Goal: Task Accomplishment & Management: Use online tool/utility

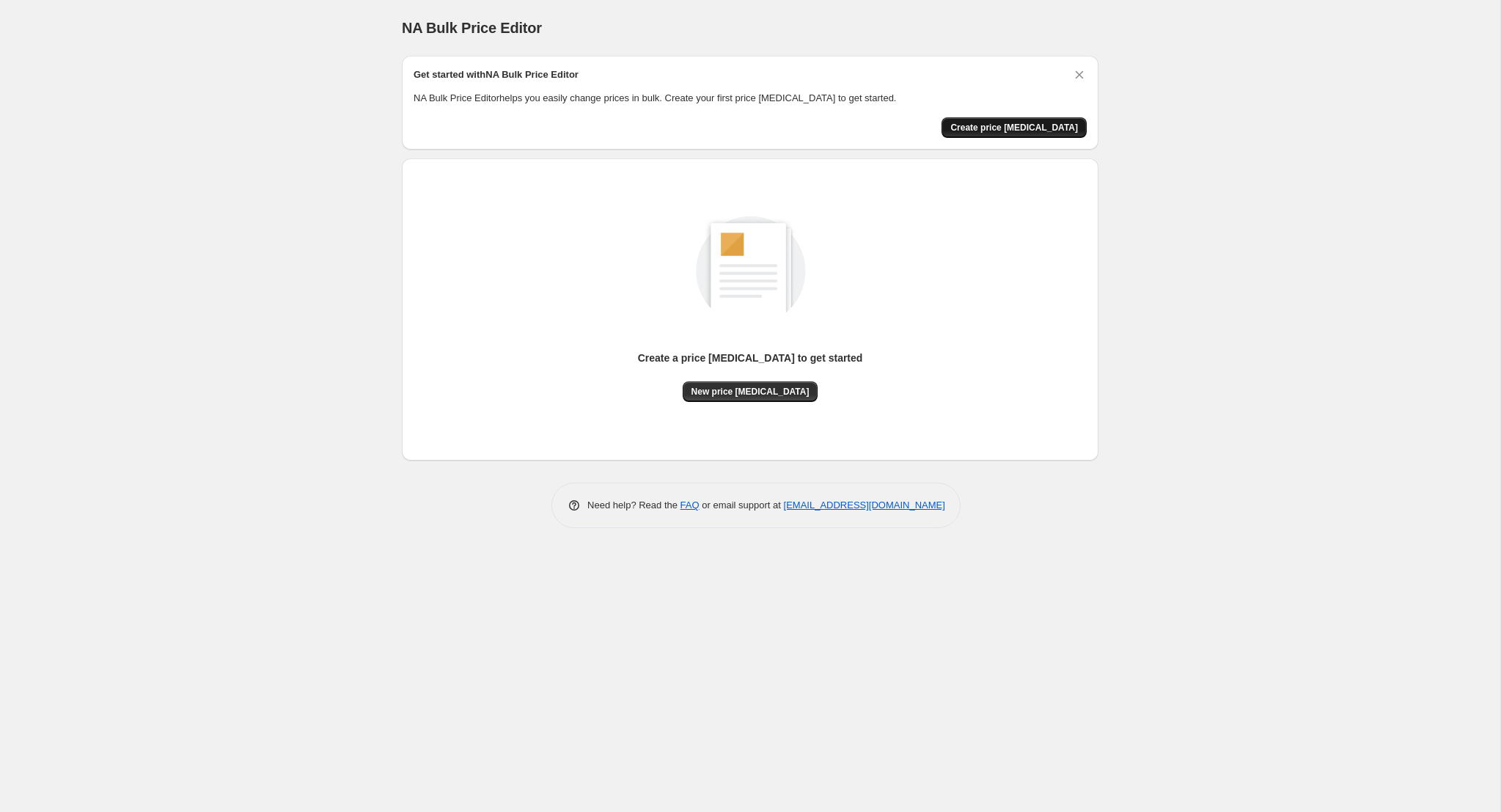
click at [1024, 128] on span "Create price change job" at bounding box center [1015, 128] width 128 height 12
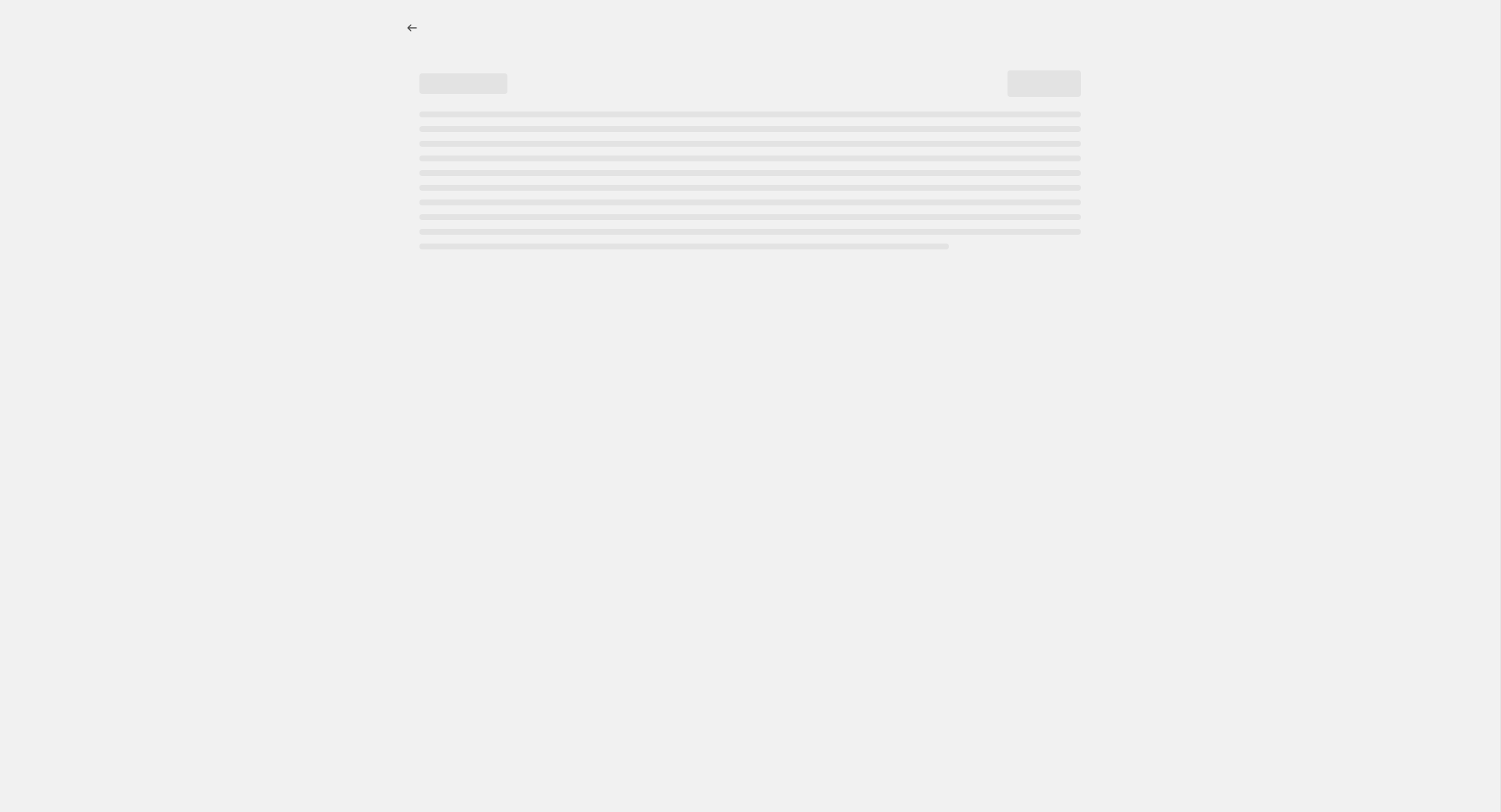
select select "percentage"
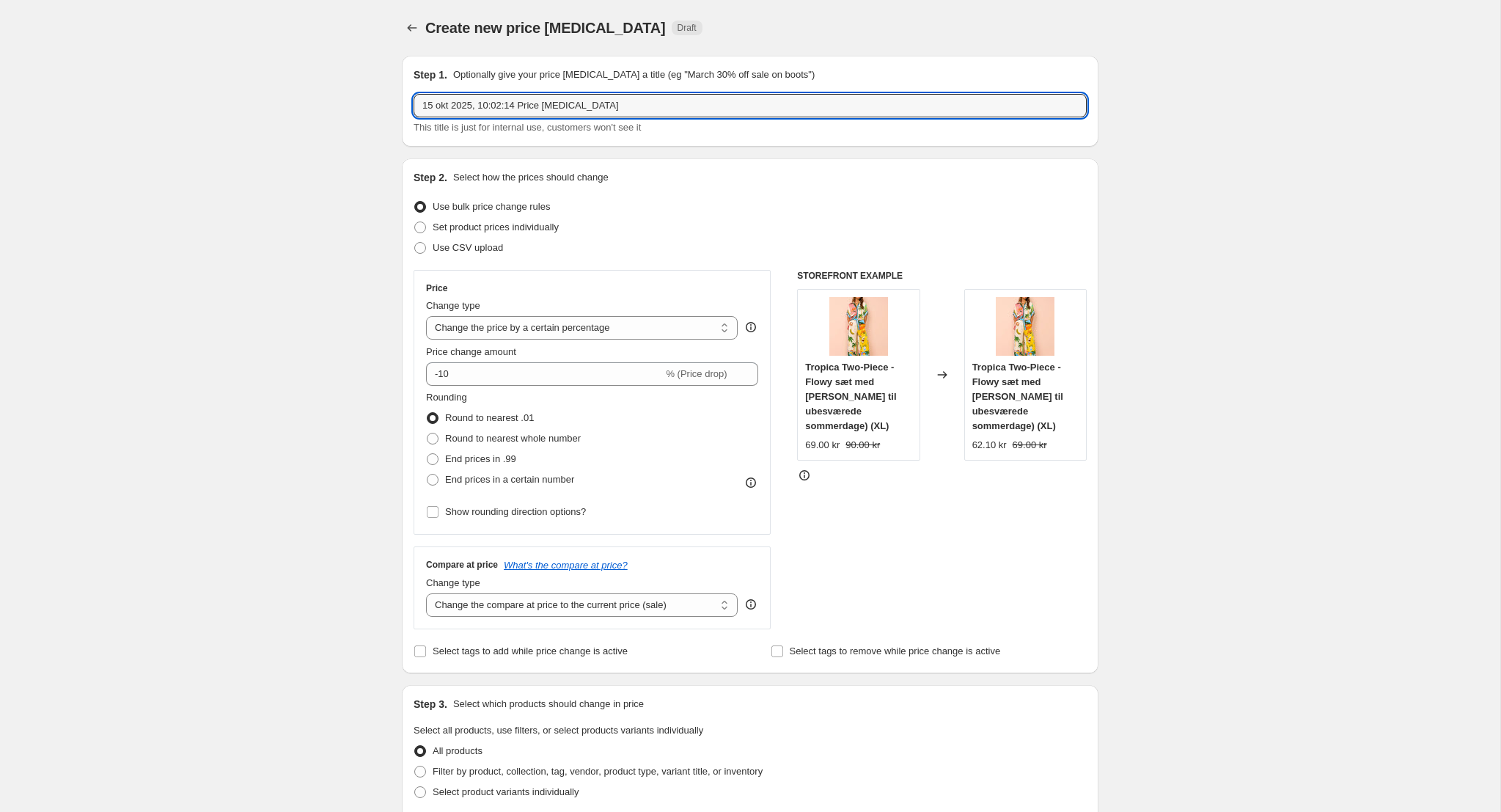
drag, startPoint x: 644, startPoint y: 102, endPoint x: 396, endPoint y: 91, distance: 248.2
click at [396, 91] on div "Step 1. Optionally give your price change job a title (eg "March 30% off sale o…" at bounding box center [744, 721] width 709 height 1356
type input "EUR - DKK change"
click at [610, 335] on select "Change the price to a certain amount Change the price by a certain amount Chang…" at bounding box center [582, 328] width 312 height 24
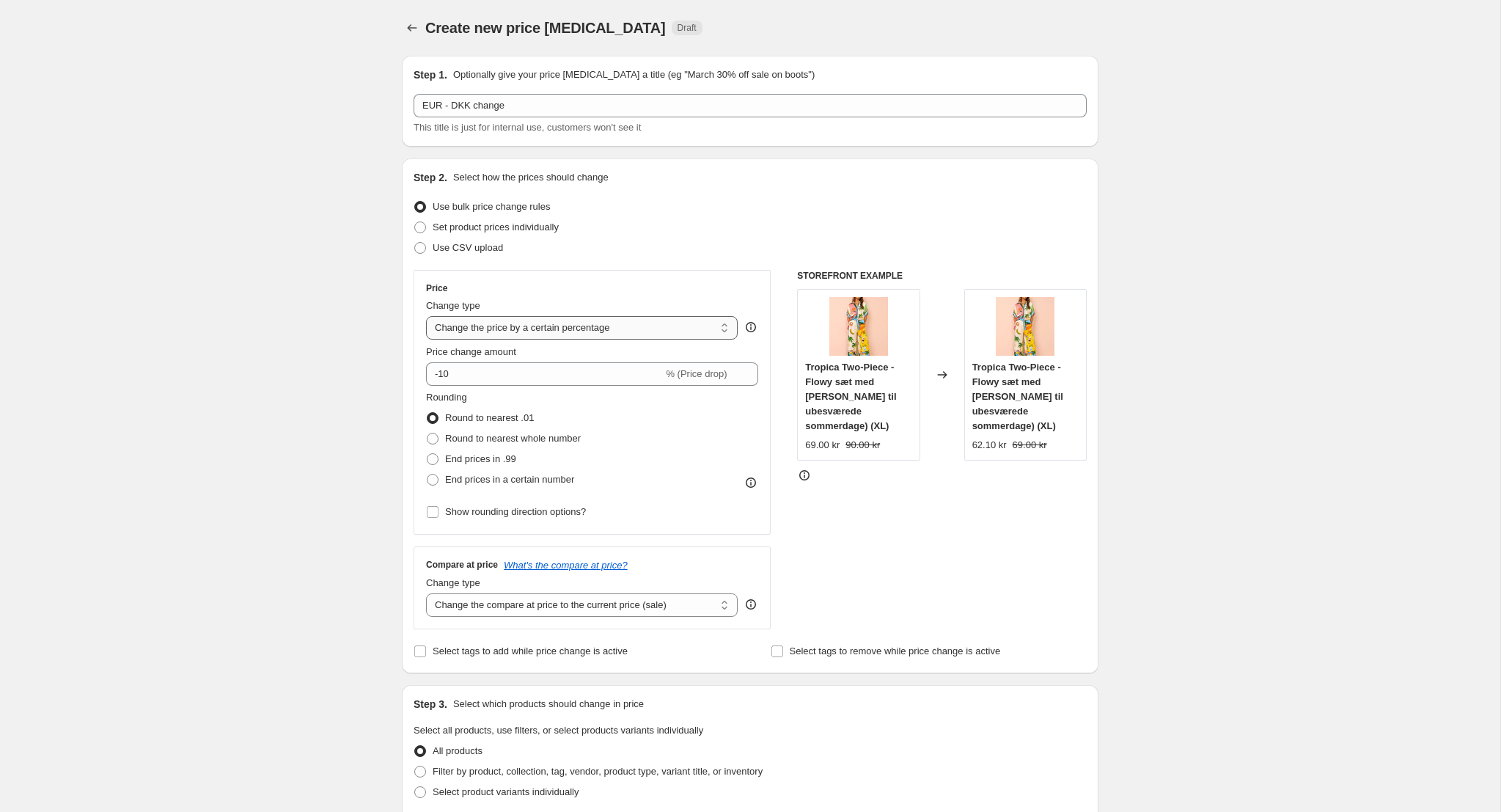
click at [427, 316] on select "Change the price to a certain amount Change the price by a certain amount Chang…" at bounding box center [582, 328] width 312 height 24
click at [545, 378] on input "-10" at bounding box center [545, 375] width 237 height 24
click at [540, 439] on span "Round to nearest whole number" at bounding box center [513, 437] width 136 height 11
click at [428, 433] on input "Round to nearest whole number" at bounding box center [427, 432] width 1 height 1
radio input "true"
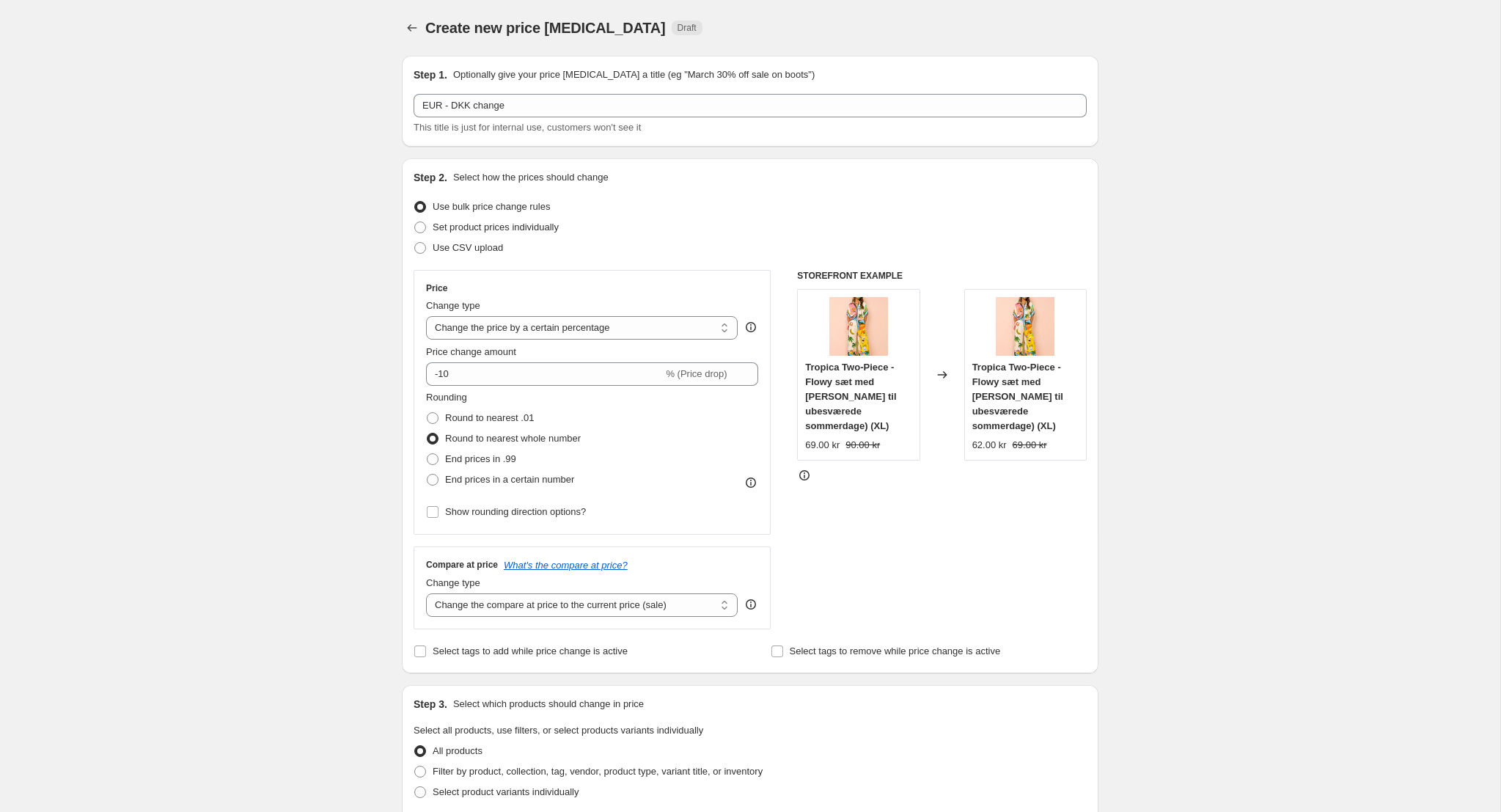
click at [548, 386] on div "Price Change type Change the price to a certain amount Change the price by a ce…" at bounding box center [592, 402] width 332 height 240
drag, startPoint x: 558, startPoint y: 374, endPoint x: 404, endPoint y: 363, distance: 154.4
click at [404, 363] on div "Step 2. Select how the prices should change Use bulk price change rules Set pro…" at bounding box center [750, 415] width 697 height 515
click at [749, 368] on icon at bounding box center [747, 370] width 7 height 4
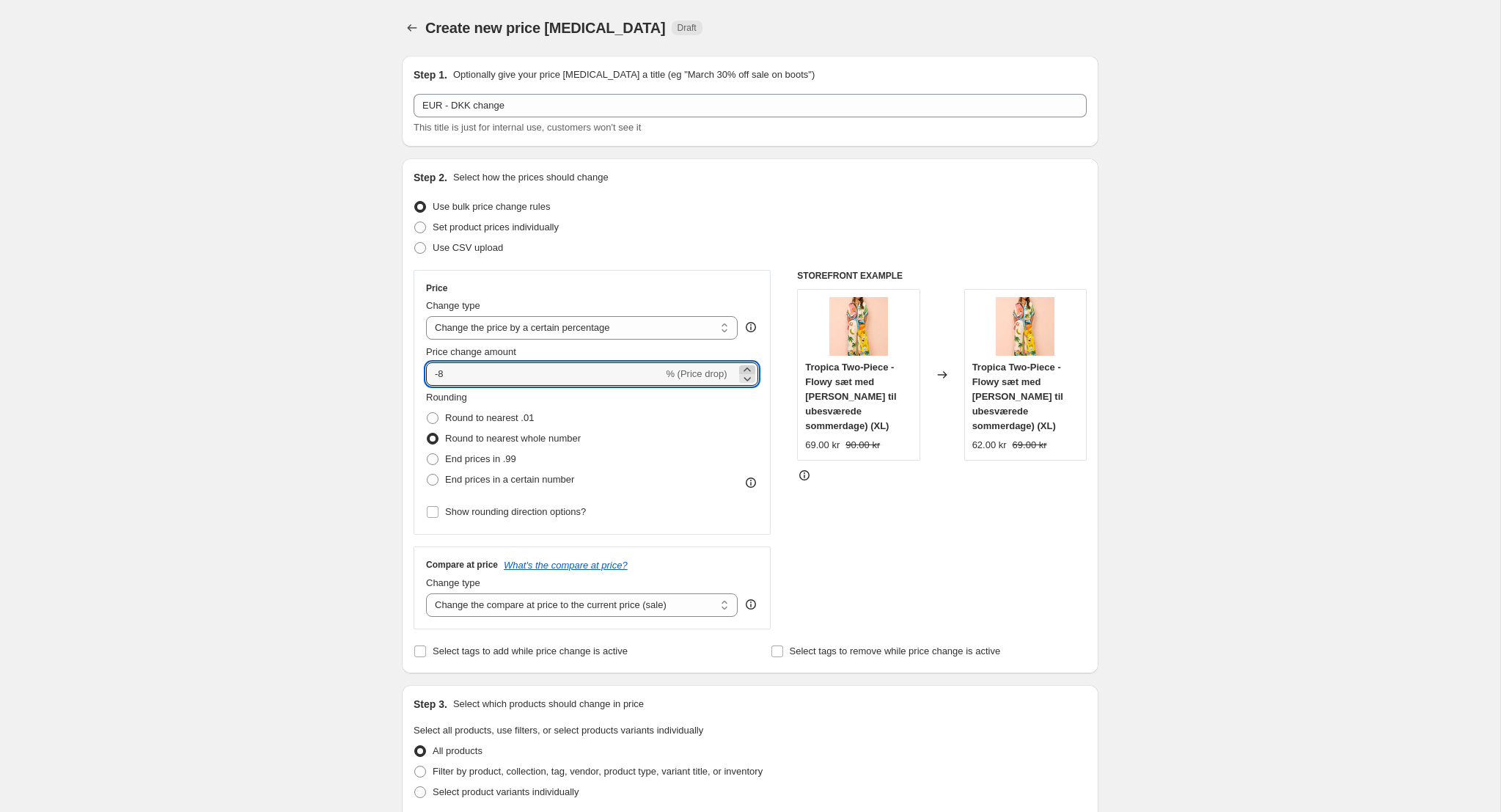
click at [749, 368] on icon at bounding box center [747, 370] width 7 height 4
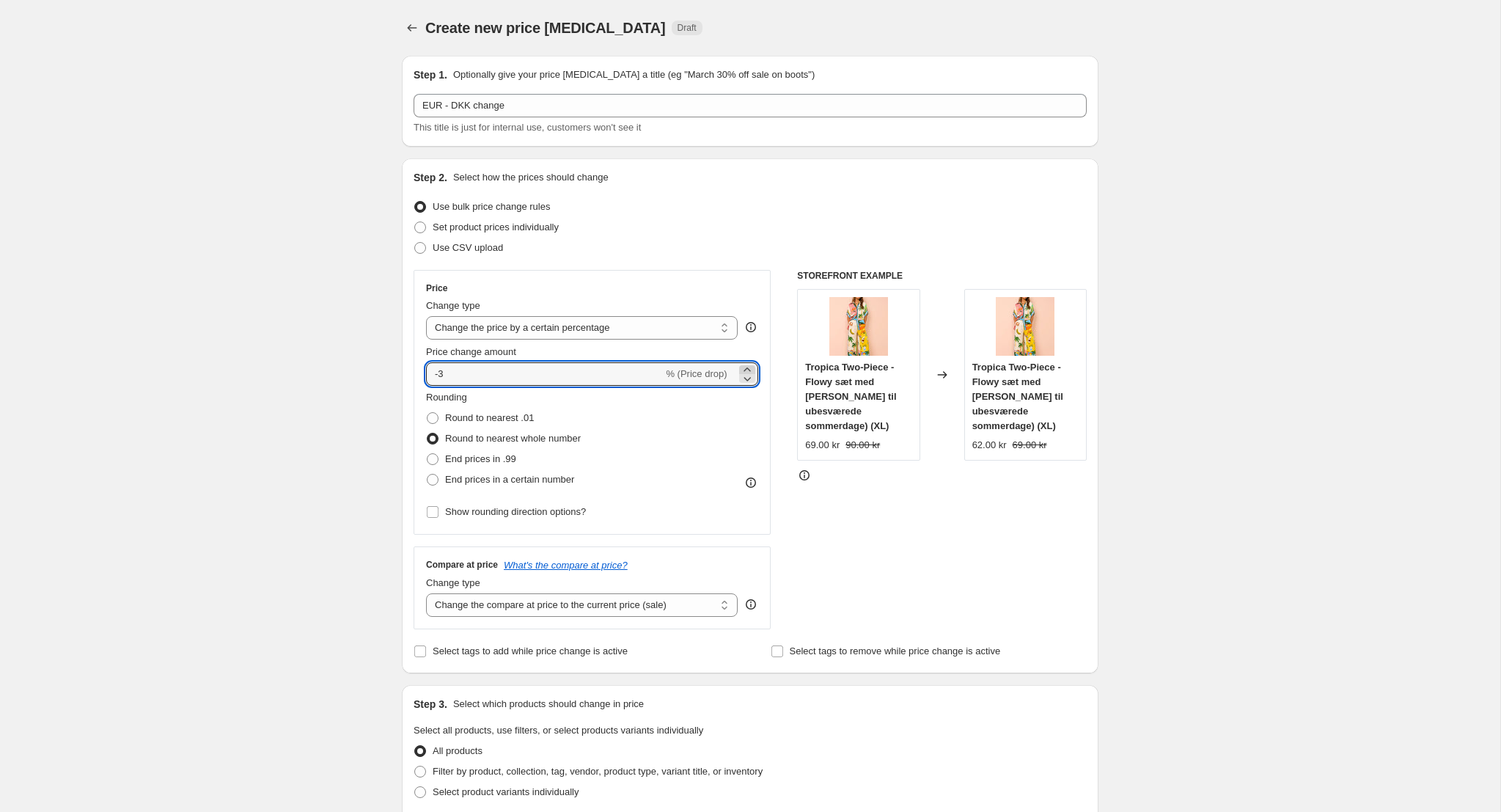
click at [749, 368] on icon at bounding box center [747, 370] width 7 height 4
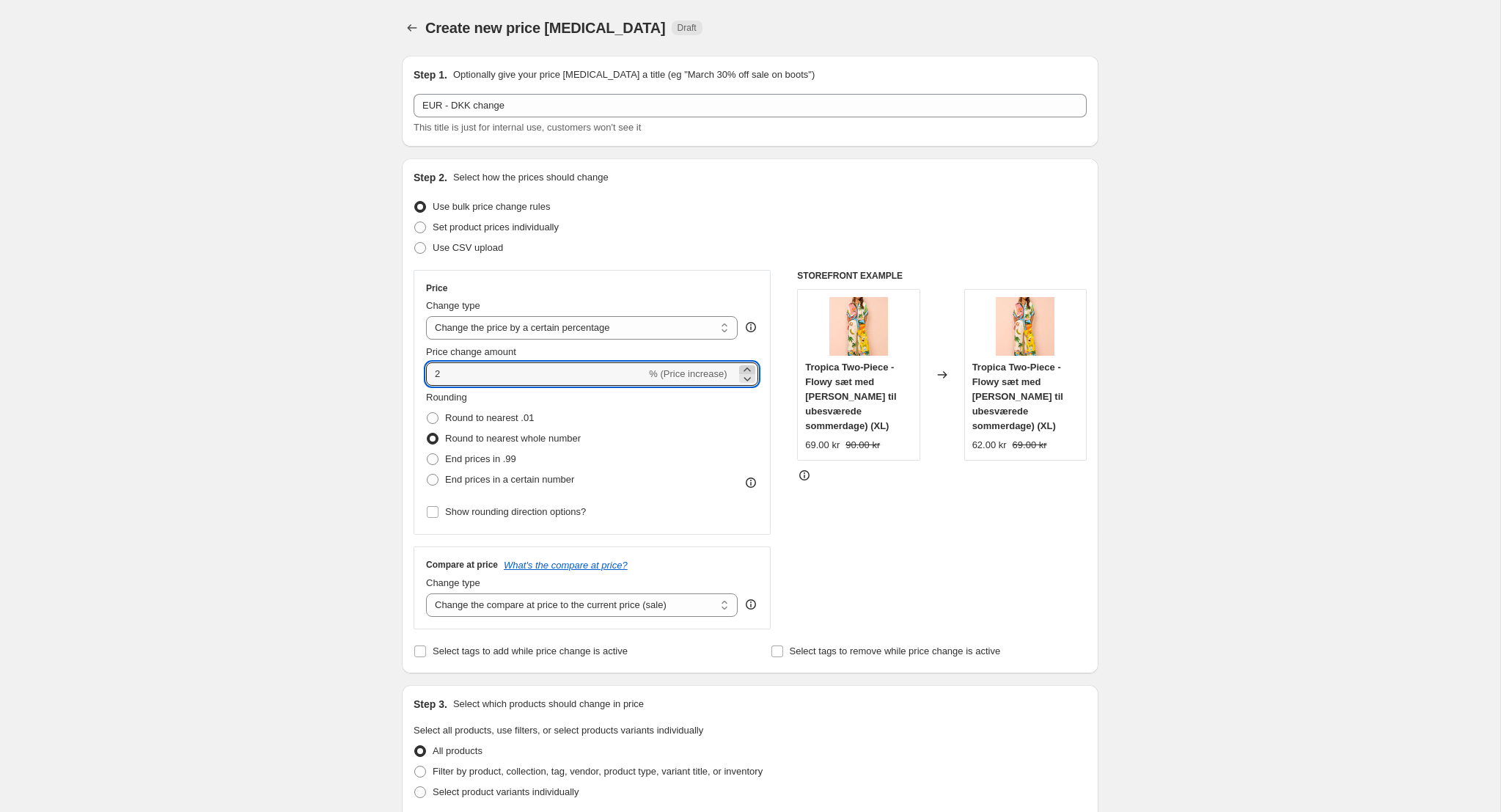
click at [749, 368] on icon at bounding box center [747, 370] width 7 height 4
drag, startPoint x: 526, startPoint y: 374, endPoint x: 407, endPoint y: 365, distance: 119.3
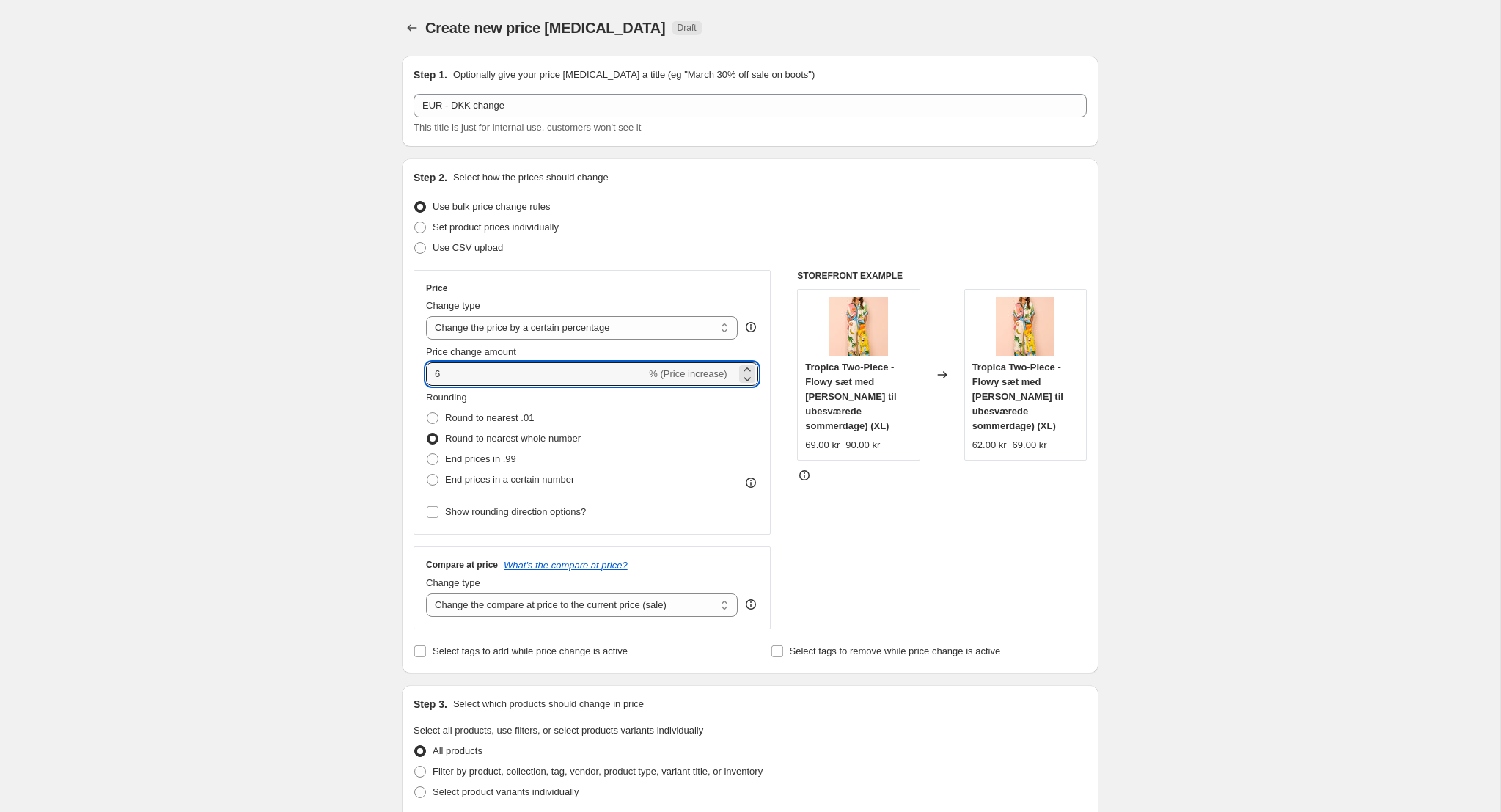
click at [407, 365] on div "Step 2. Select how the prices should change Use bulk price change rules Set pro…" at bounding box center [750, 415] width 697 height 515
type input "750"
click at [341, 357] on div "Create new price change job. This page is ready Create new price change job Dra…" at bounding box center [750, 744] width 1501 height 1489
click at [656, 608] on select "Change the compare at price to the current price (sale) Change the compare at p…" at bounding box center [582, 605] width 312 height 24
select select "percentage"
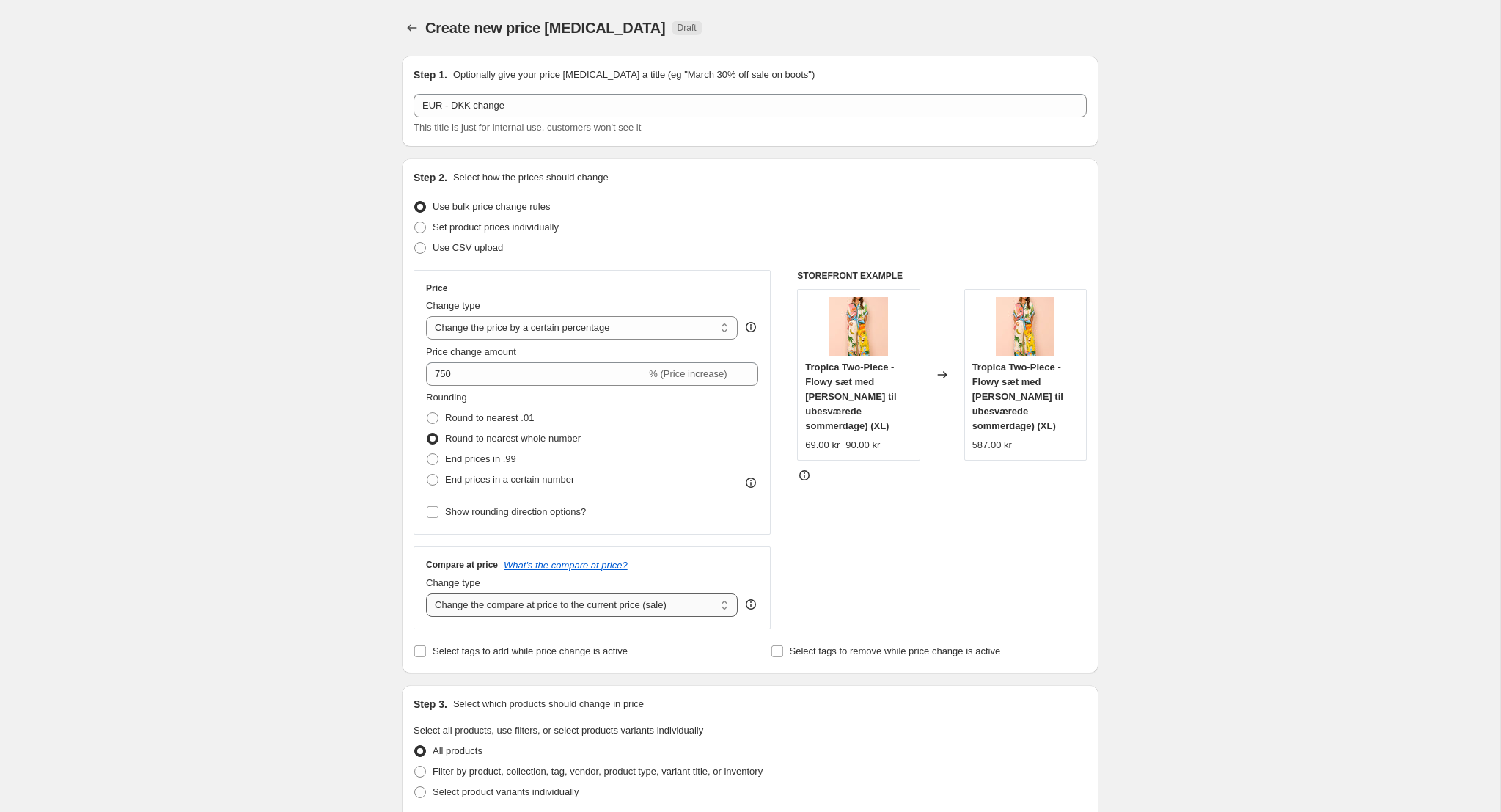
click at [427, 593] on select "Change the compare at price to the current price (sale) Change the compare at p…" at bounding box center [582, 605] width 312 height 24
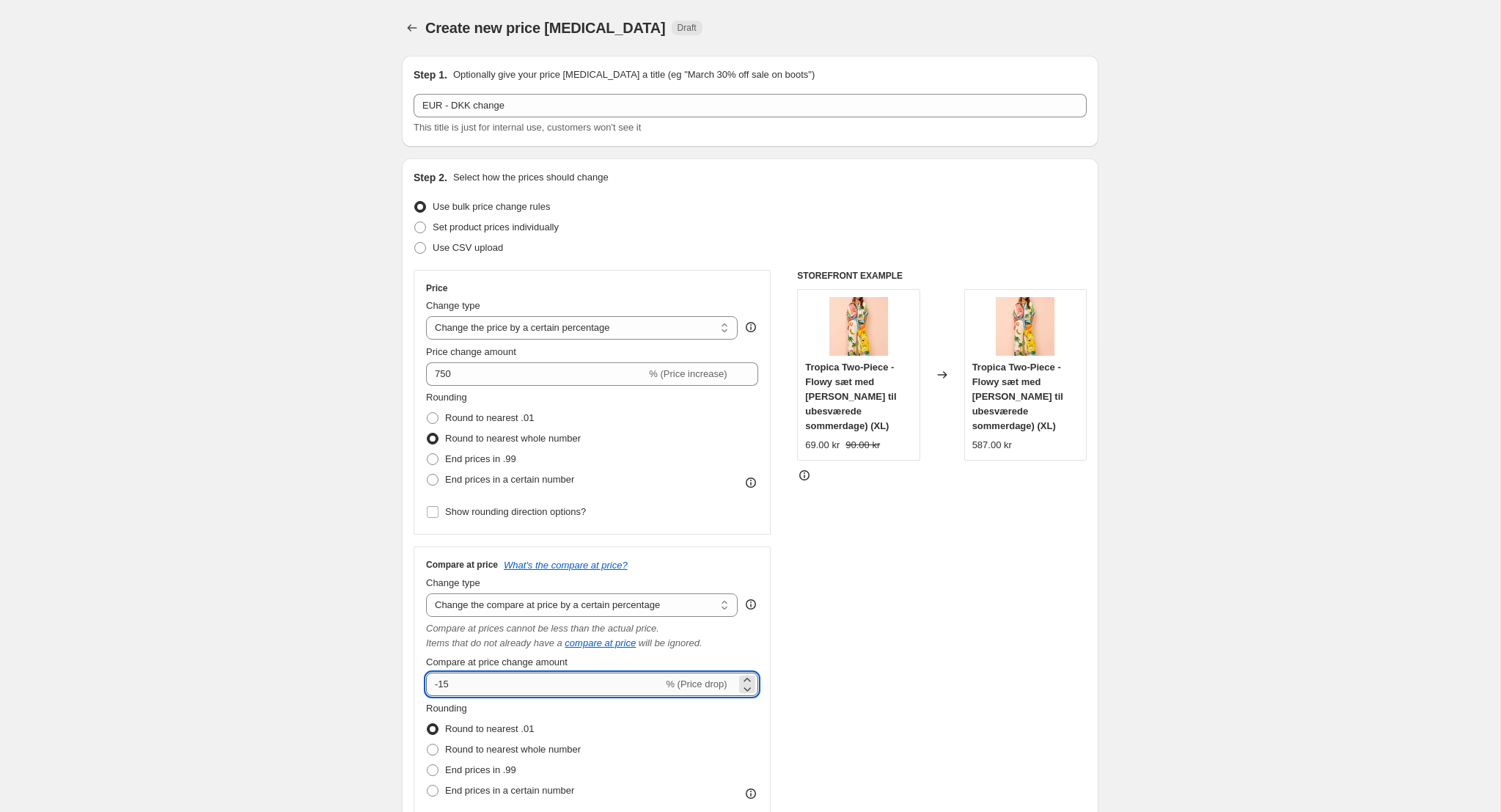
click at [495, 686] on input "-15" at bounding box center [545, 684] width 237 height 24
drag, startPoint x: 524, startPoint y: 686, endPoint x: 398, endPoint y: 681, distance: 126.1
type input "750"
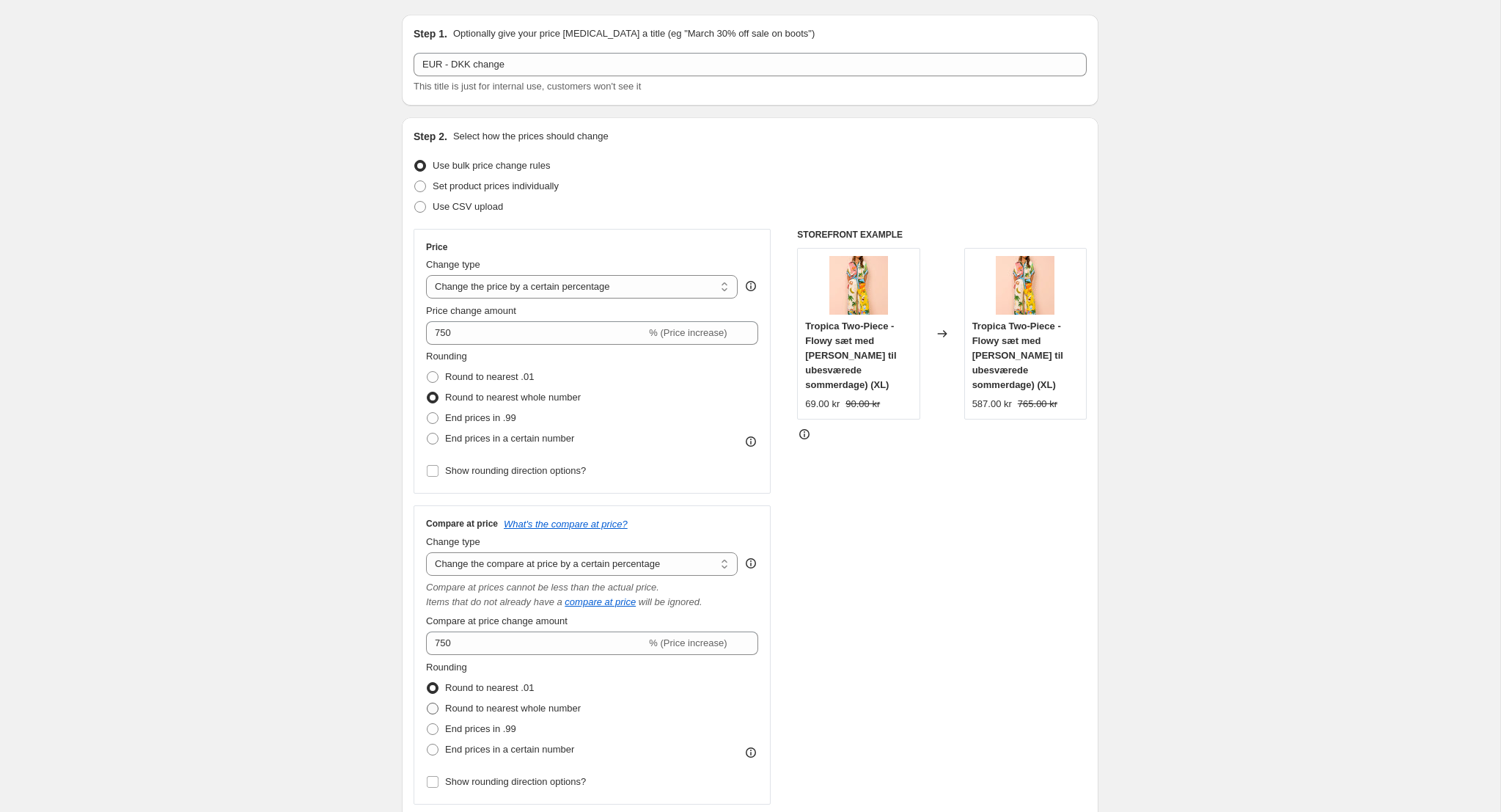
scroll to position [46, 0]
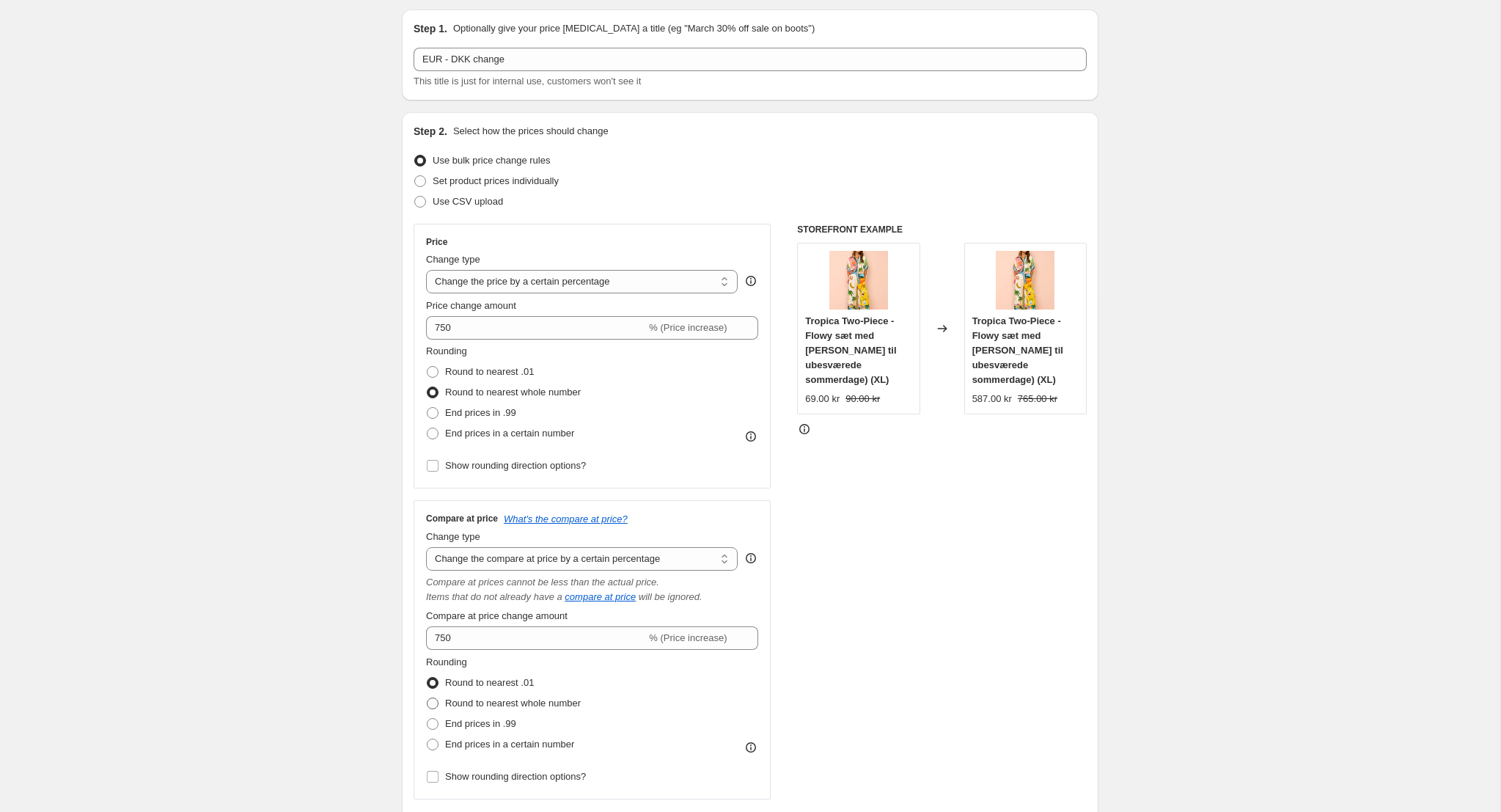
click at [517, 701] on span "Round to nearest whole number" at bounding box center [513, 702] width 136 height 11
click at [428, 698] on input "Round to nearest whole number" at bounding box center [427, 697] width 1 height 1
radio input "true"
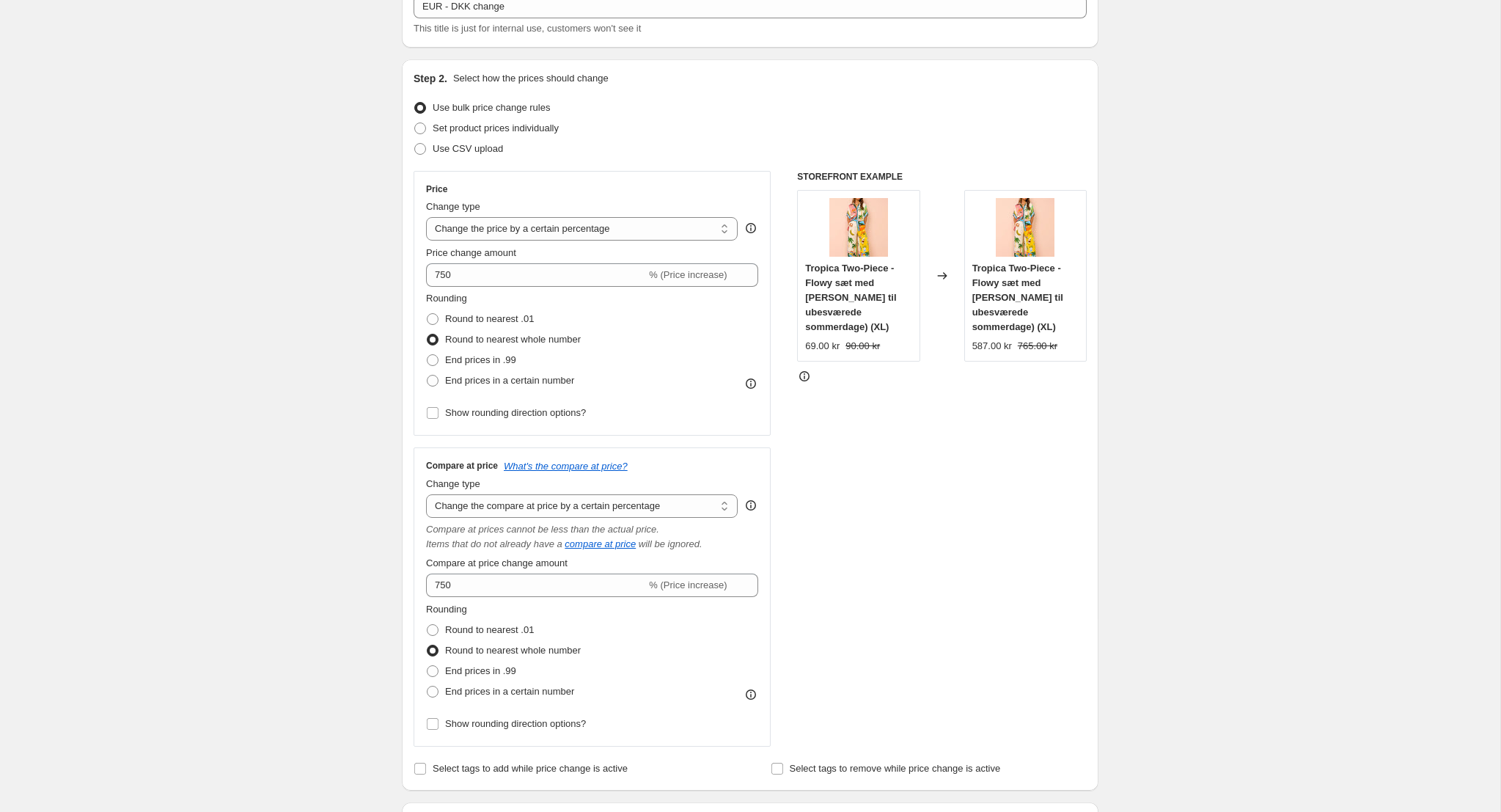
scroll to position [110, 0]
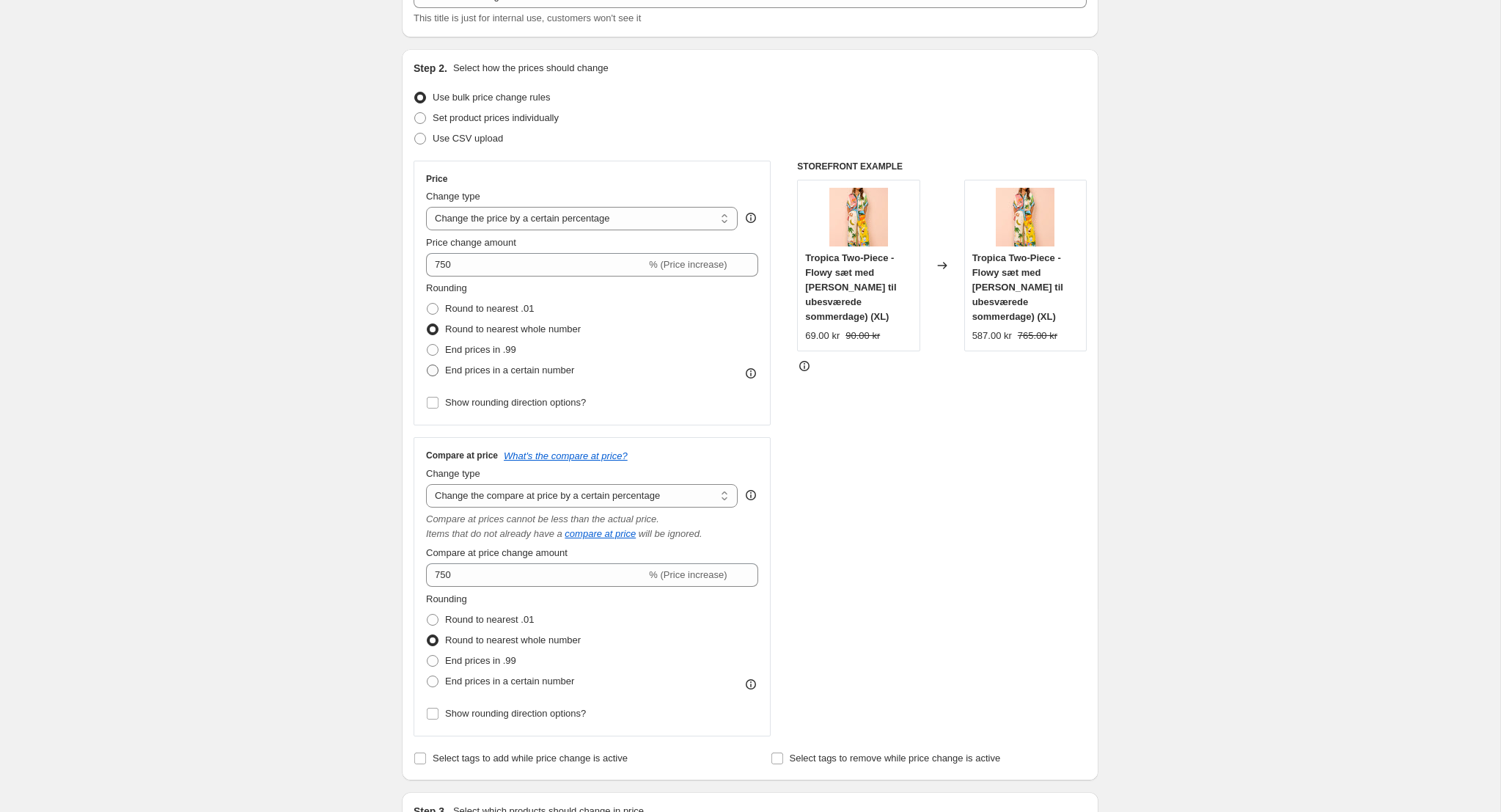
click at [541, 369] on span "End prices in a certain number" at bounding box center [510, 370] width 130 height 11
click at [428, 365] on input "End prices in a certain number" at bounding box center [427, 365] width 1 height 1
radio input "true"
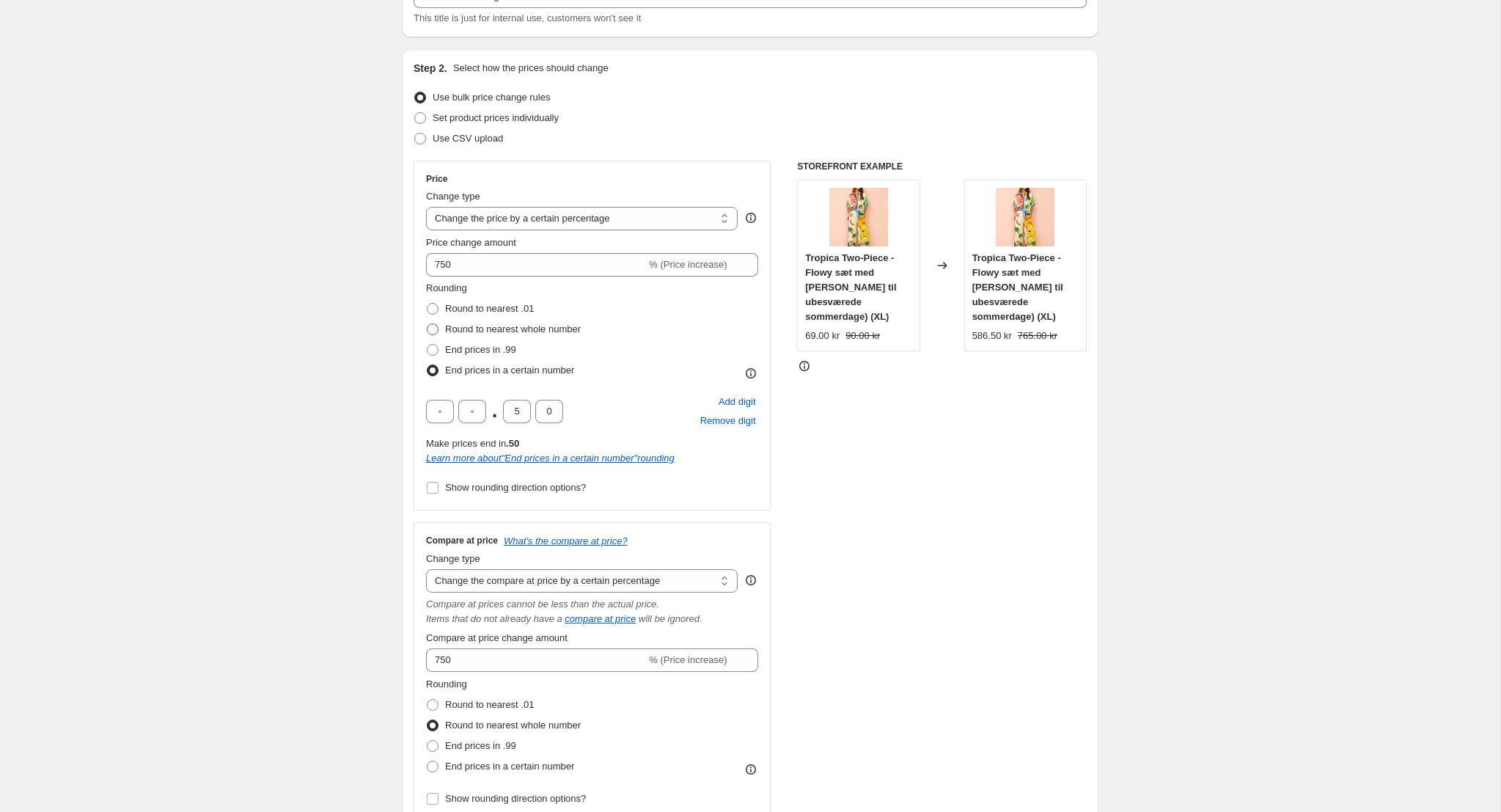
click at [507, 327] on span "Round to nearest whole number" at bounding box center [513, 329] width 136 height 11
click at [428, 324] on input "Round to nearest whole number" at bounding box center [427, 324] width 1 height 1
radio input "true"
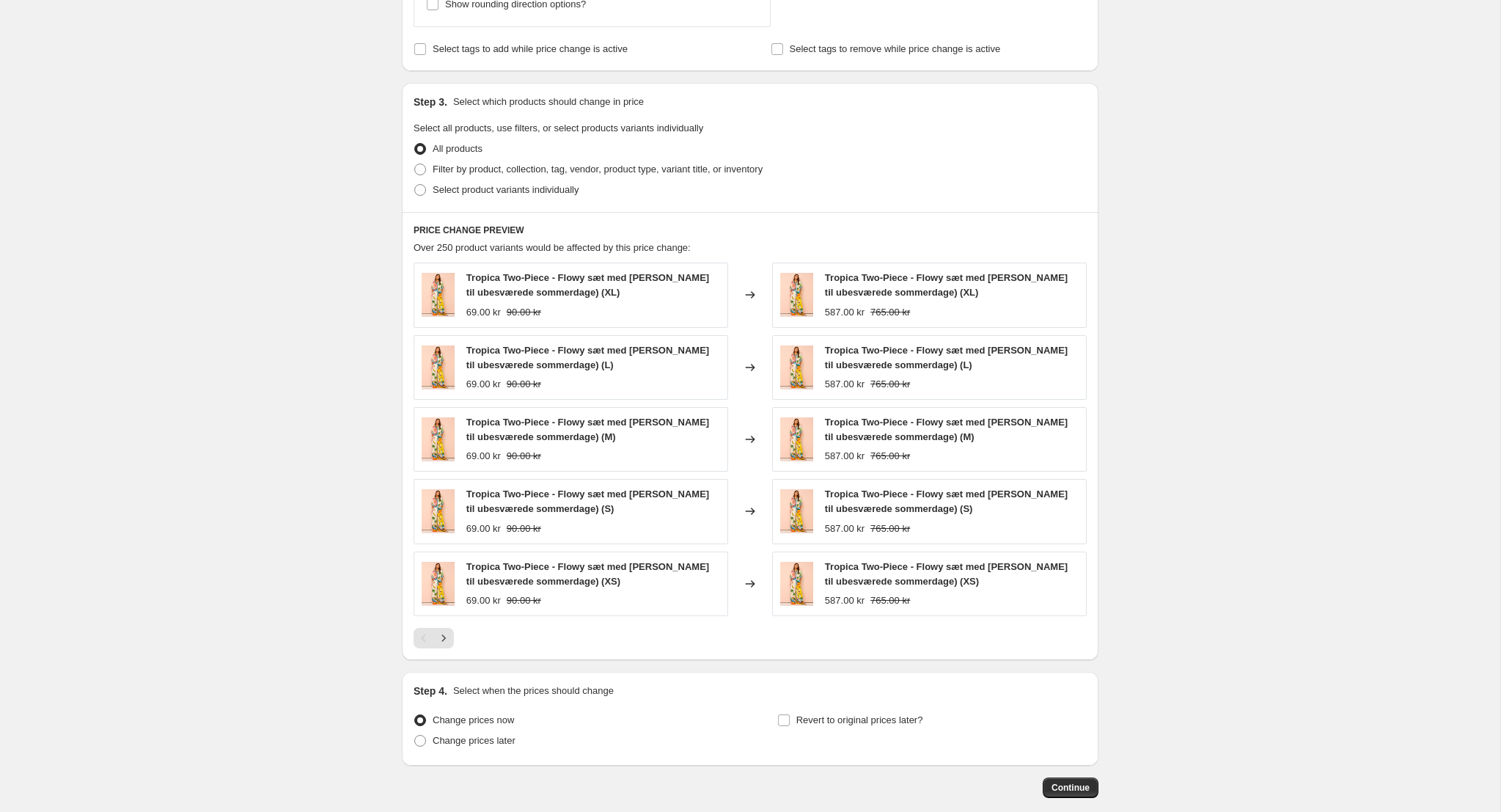
scroll to position [894, 0]
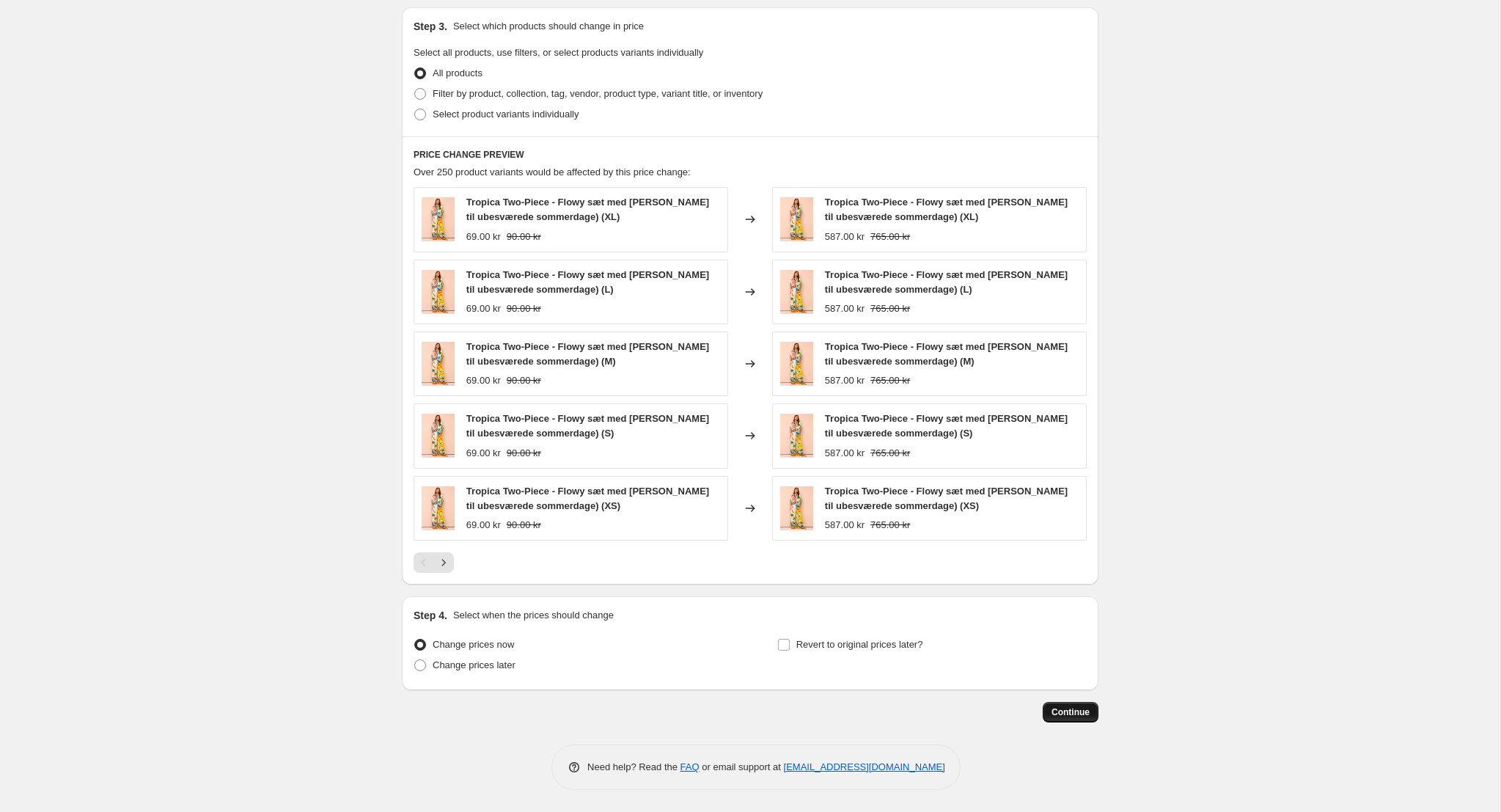
click at [1065, 710] on span "Continue" at bounding box center [1070, 712] width 38 height 12
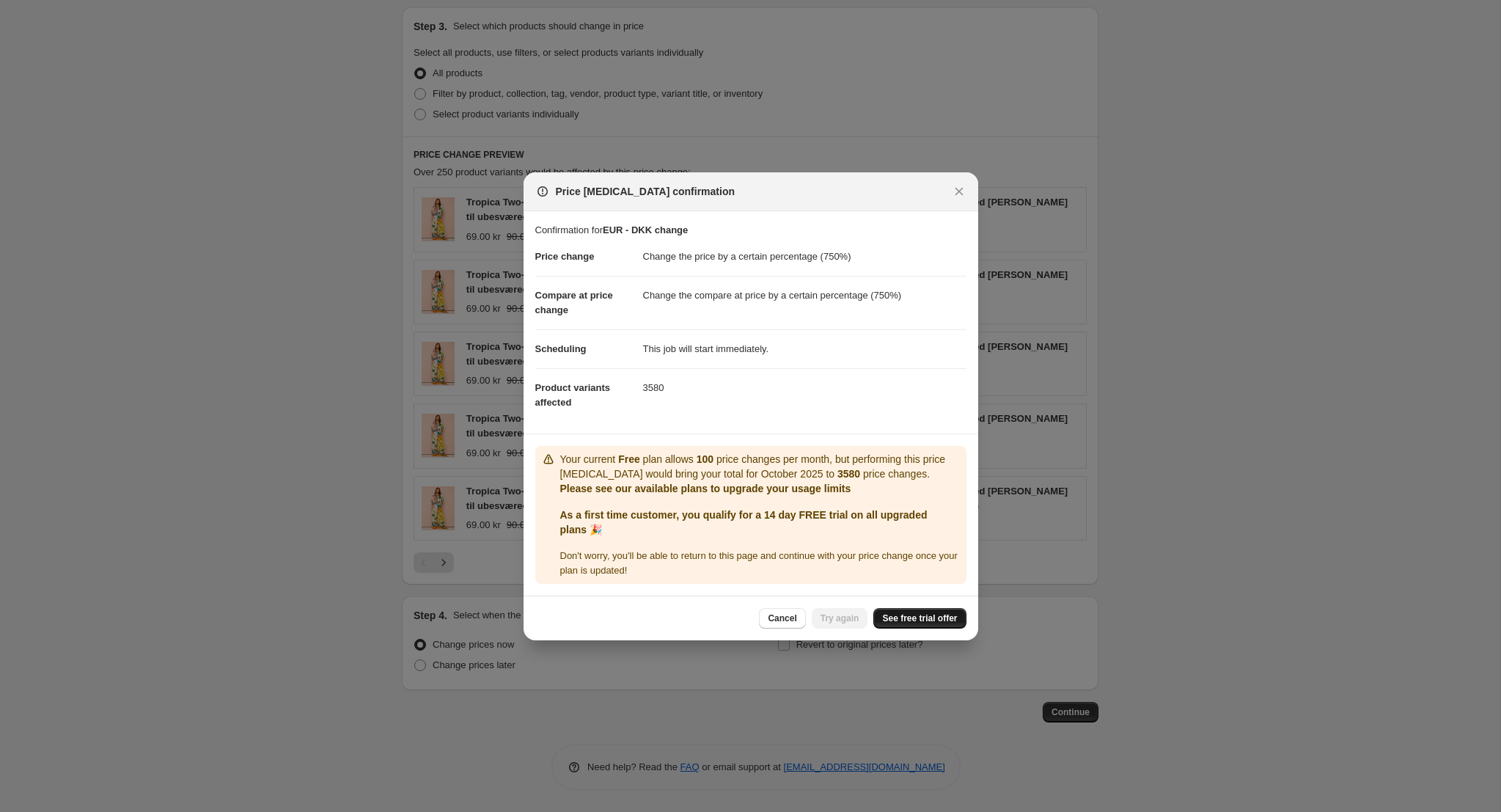
click at [926, 621] on span "See free trial offer" at bounding box center [919, 618] width 75 height 12
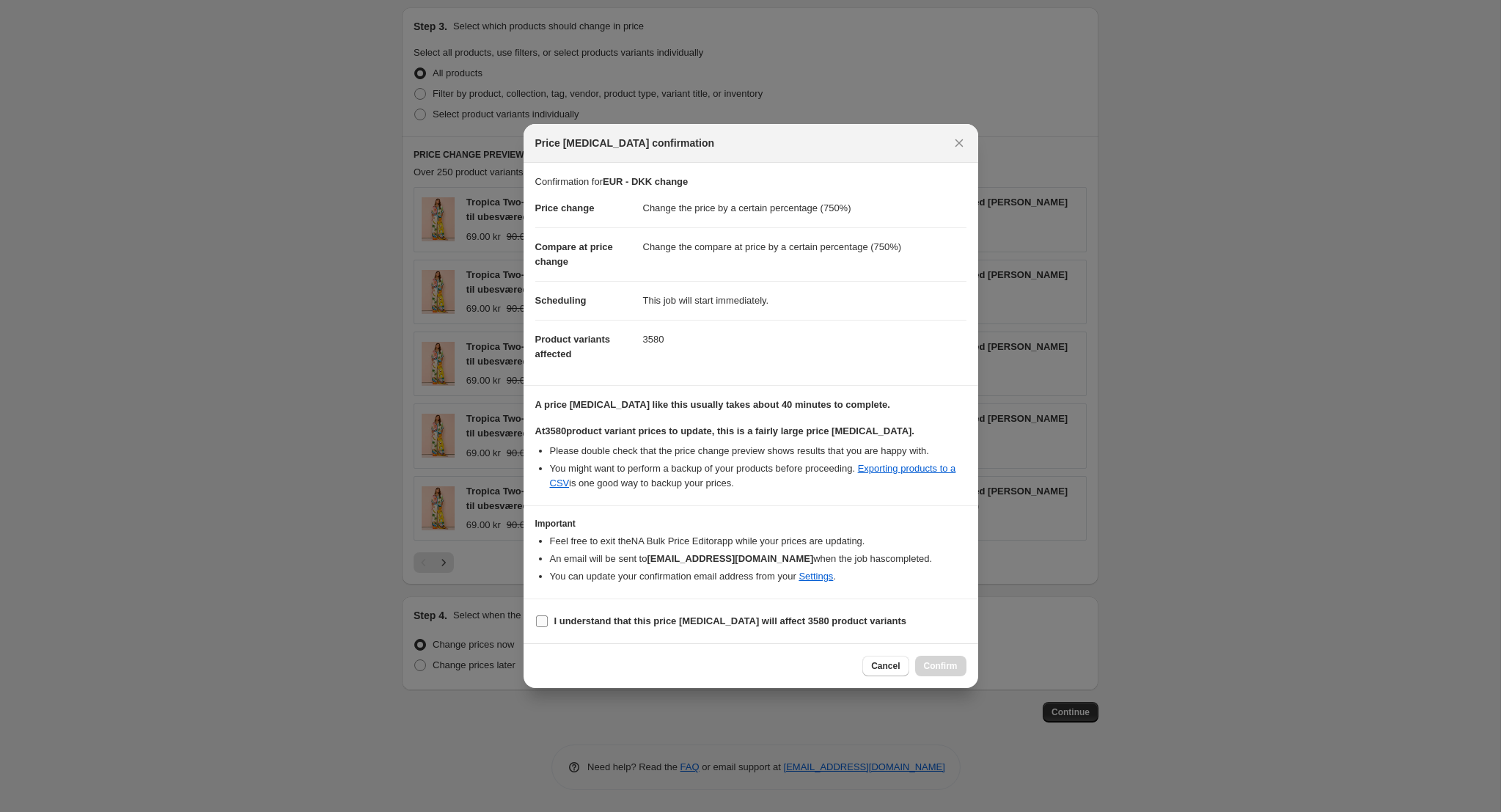
click at [616, 622] on b "I understand that this price change job will affect 3580 product variants" at bounding box center [731, 620] width 353 height 11
click at [548, 622] on input "I understand that this price change job will affect 3580 product variants" at bounding box center [542, 621] width 12 height 12
checkbox input "true"
click at [953, 666] on span "Confirm" at bounding box center [941, 666] width 34 height 12
type input "EUR - DKK change"
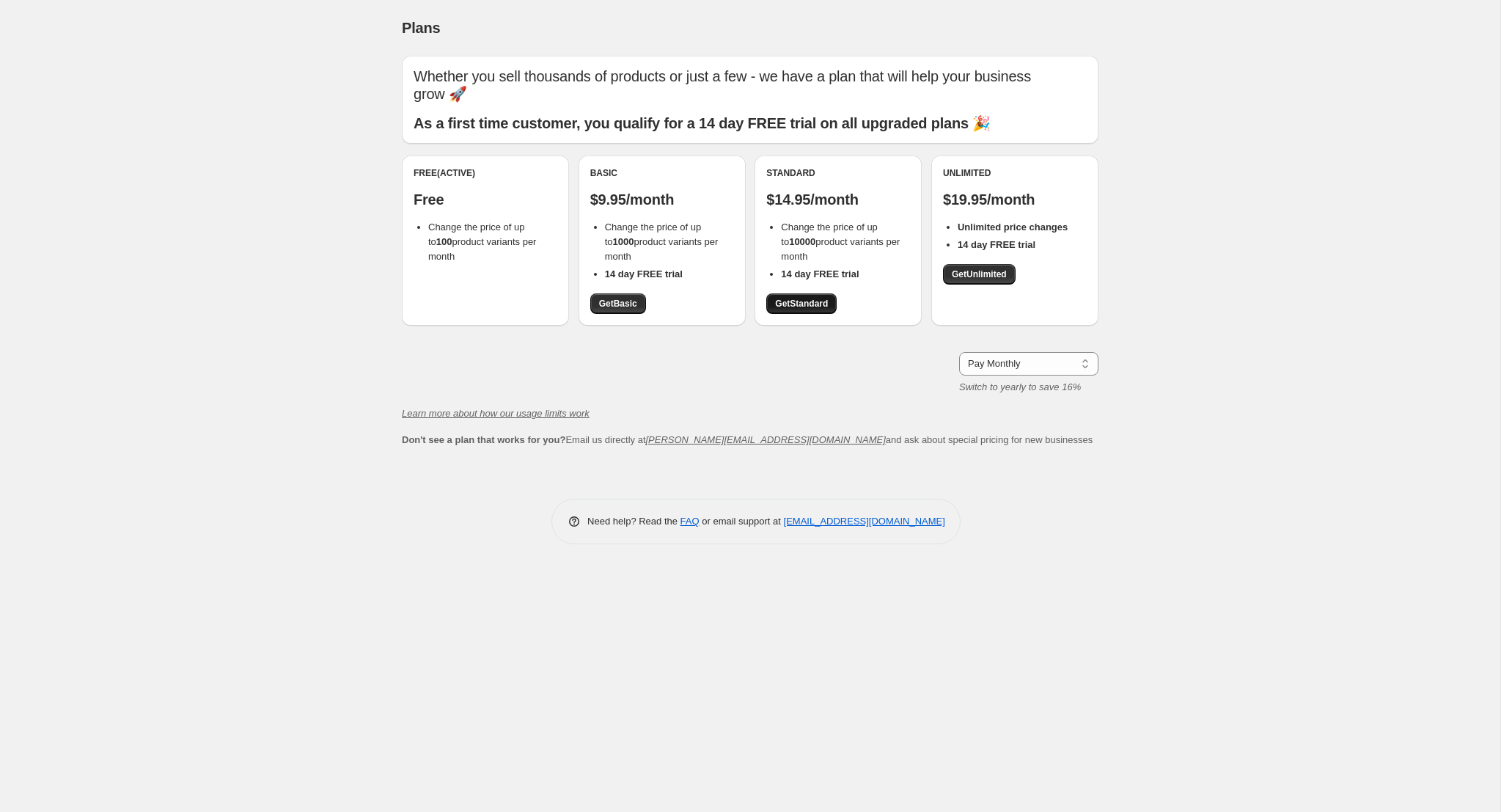
click at [815, 298] on span "Get Standard" at bounding box center [801, 304] width 53 height 12
